Goal: Find specific page/section: Find specific page/section

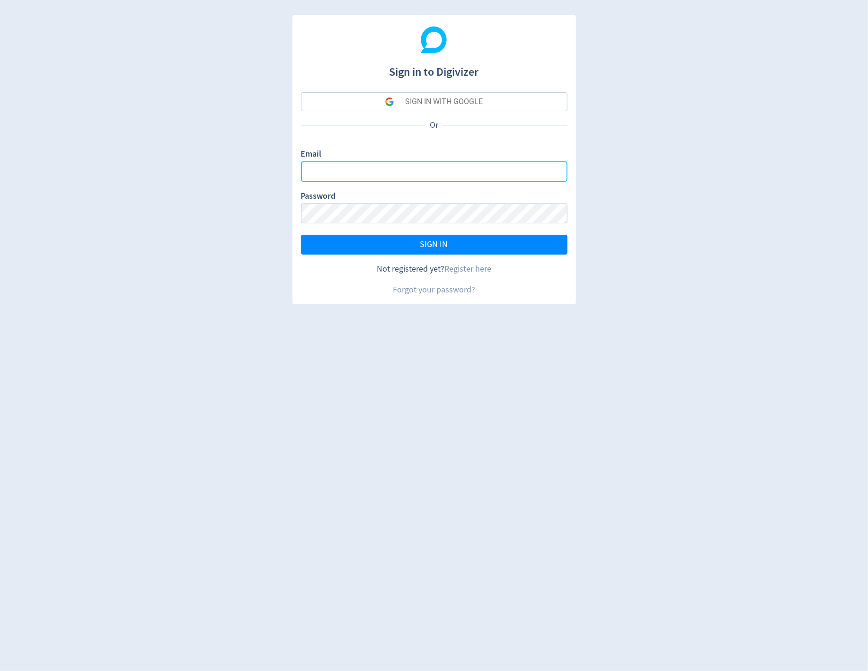
type input "[PERSON_NAME][EMAIL_ADDRESS][DOMAIN_NAME]"
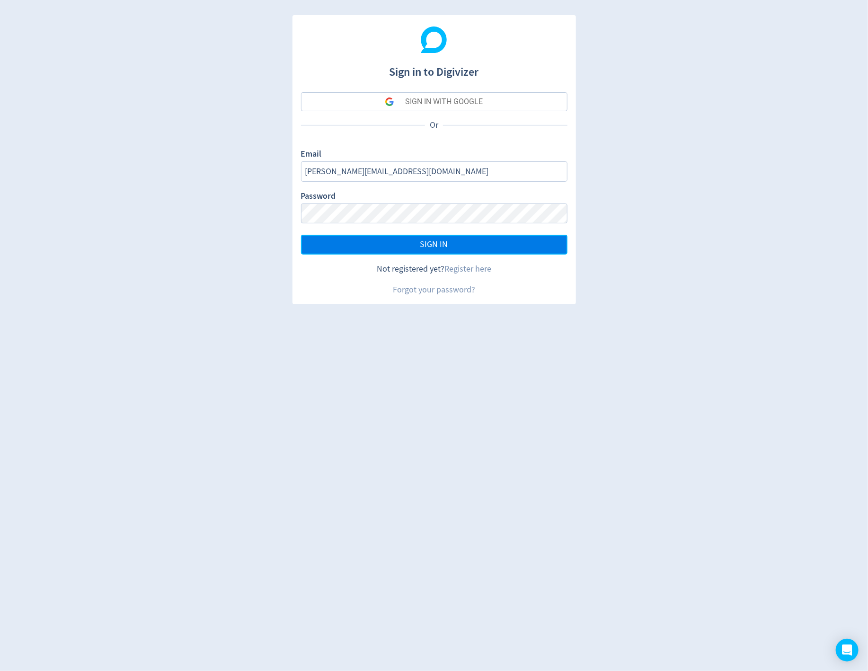
click at [450, 248] on button "SIGN IN" at bounding box center [434, 245] width 267 height 20
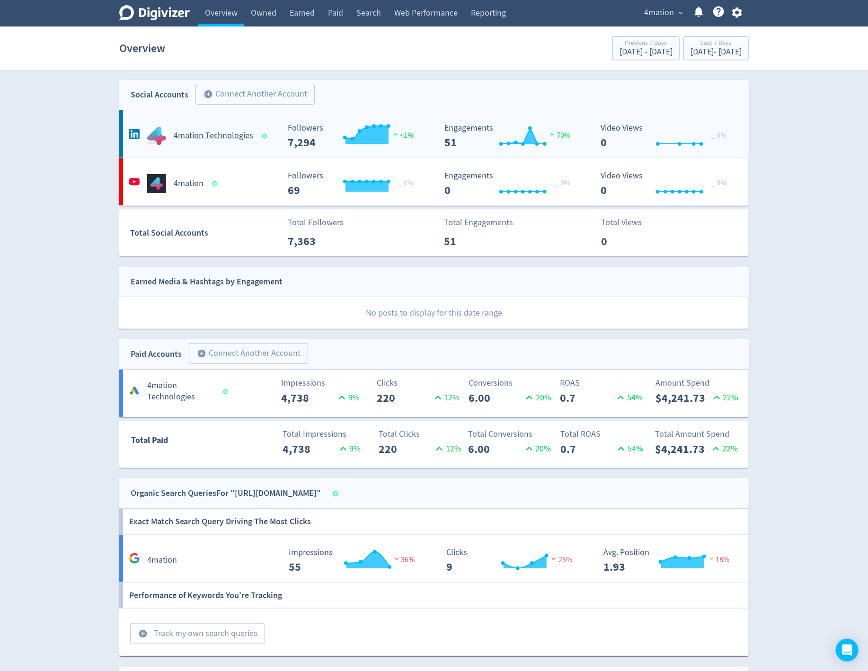
click at [188, 140] on h5 "4mation Technologies" at bounding box center [214, 135] width 80 height 11
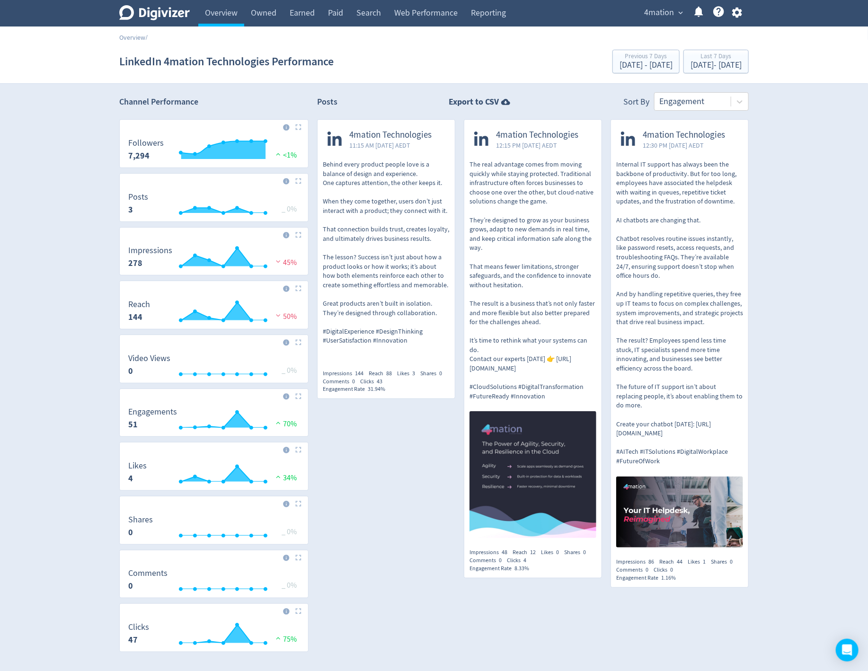
click at [678, 12] on span "expand_more" at bounding box center [681, 13] width 9 height 9
click at [615, 109] on link "Liveware" at bounding box center [644, 112] width 85 height 26
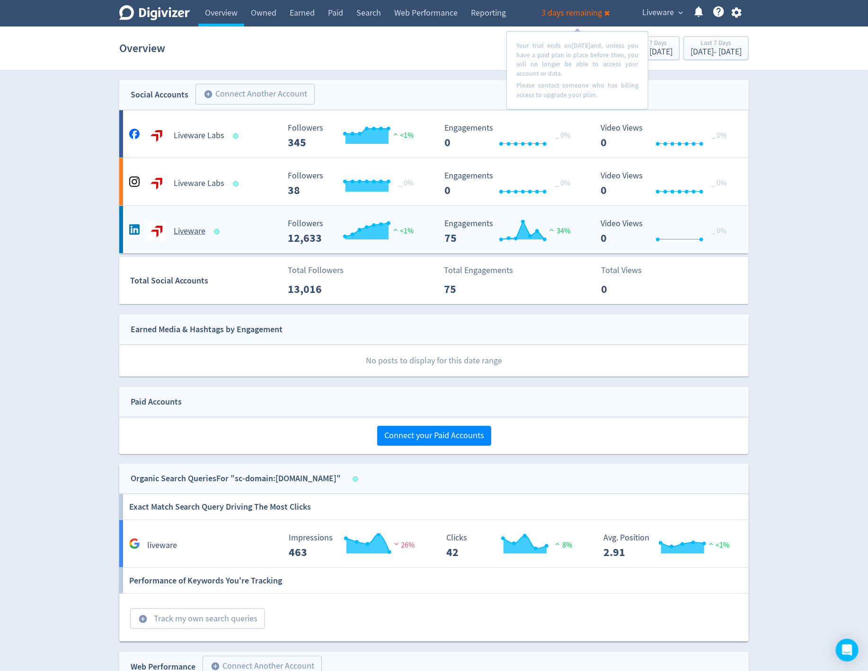
click at [186, 229] on h5 "Liveware" at bounding box center [190, 231] width 32 height 11
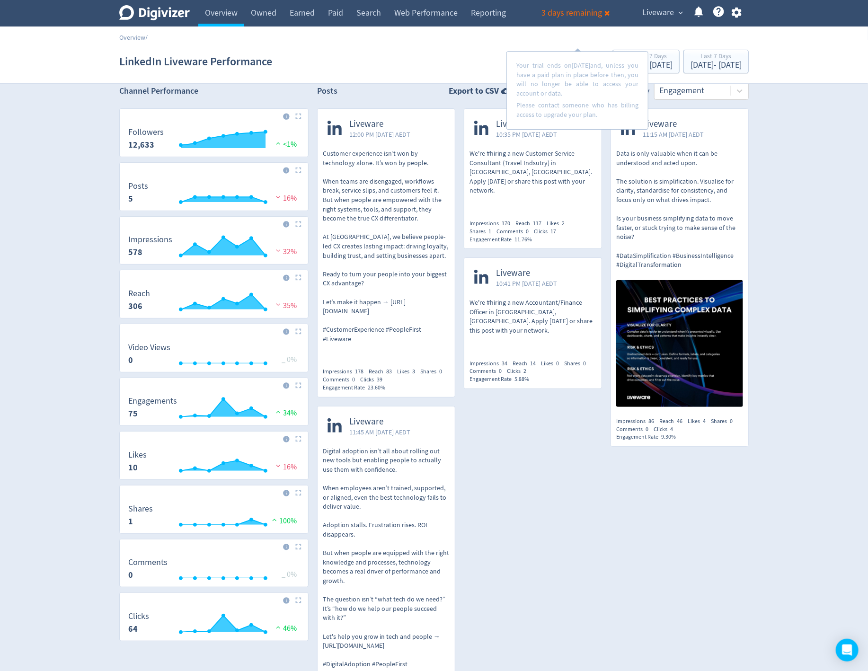
scroll to position [8, 0]
